Goal: Task Accomplishment & Management: Manage account settings

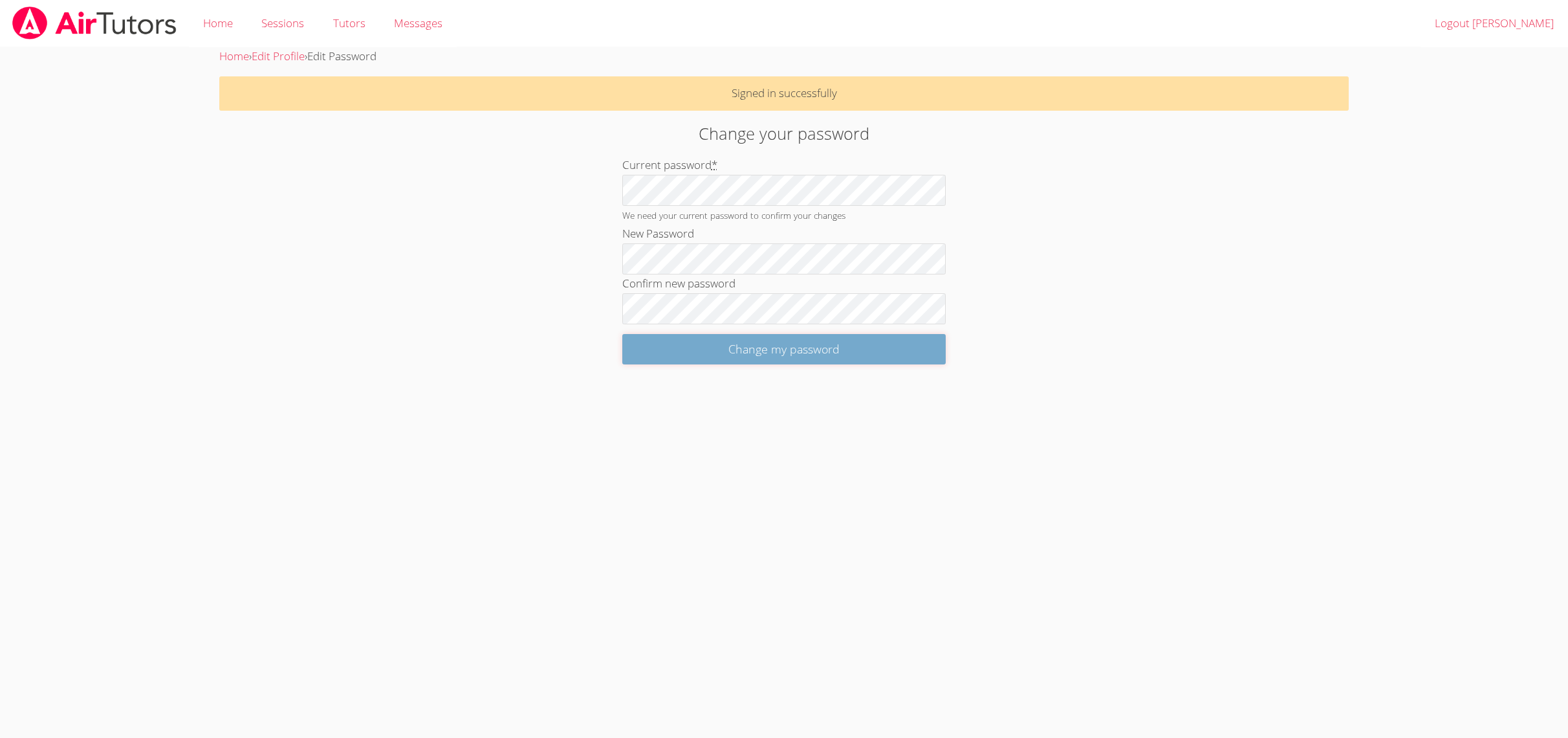
click at [661, 359] on input "Change my password" at bounding box center [784, 349] width 323 height 30
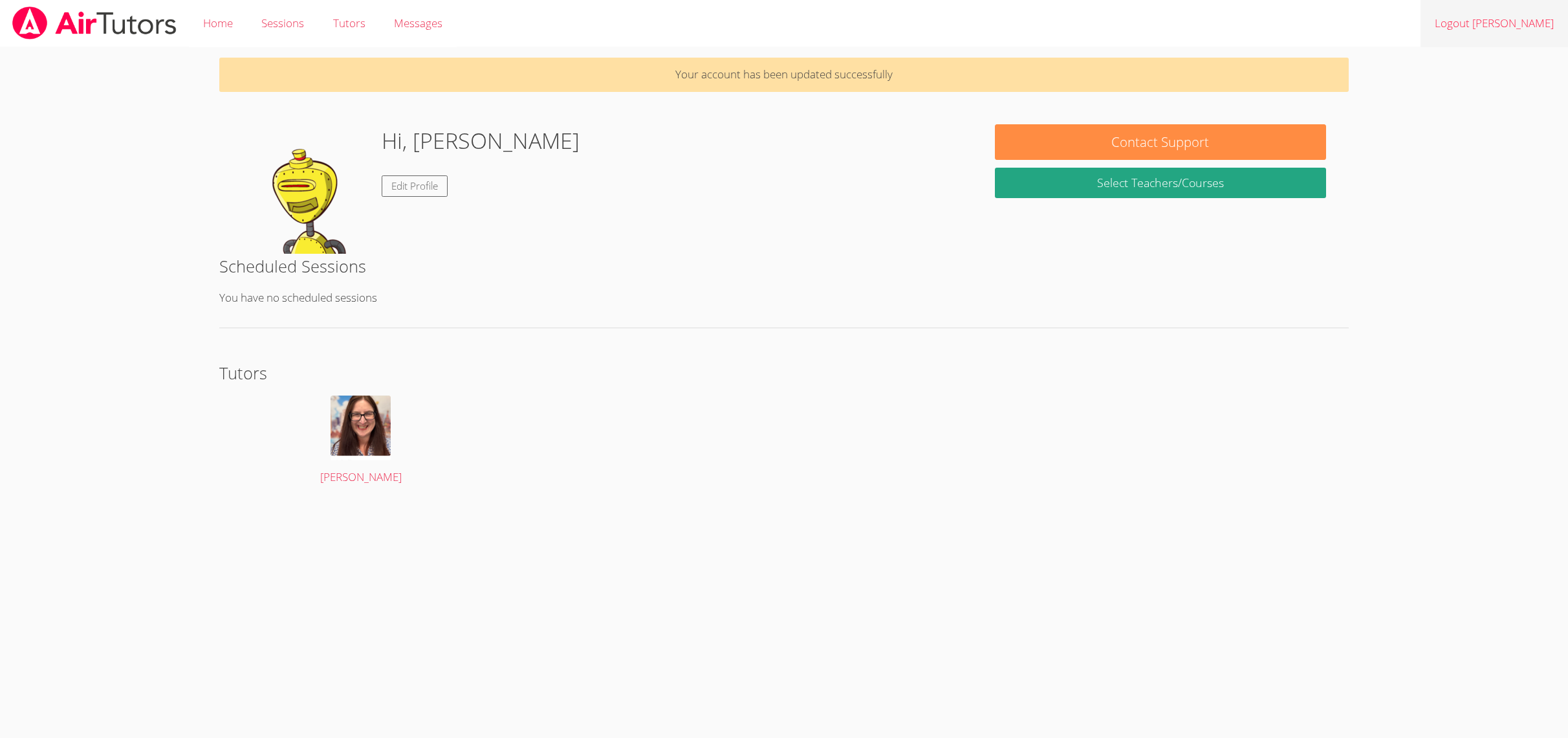
click at [1514, 17] on link "Logout [PERSON_NAME]" at bounding box center [1494, 23] width 148 height 47
